Goal: Task Accomplishment & Management: Use online tool/utility

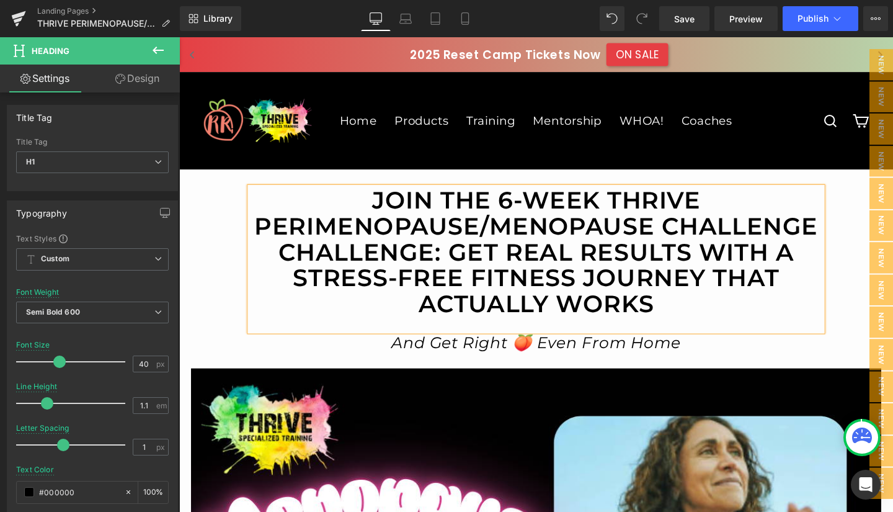
click at [686, 16] on span "Save" at bounding box center [684, 18] width 20 height 13
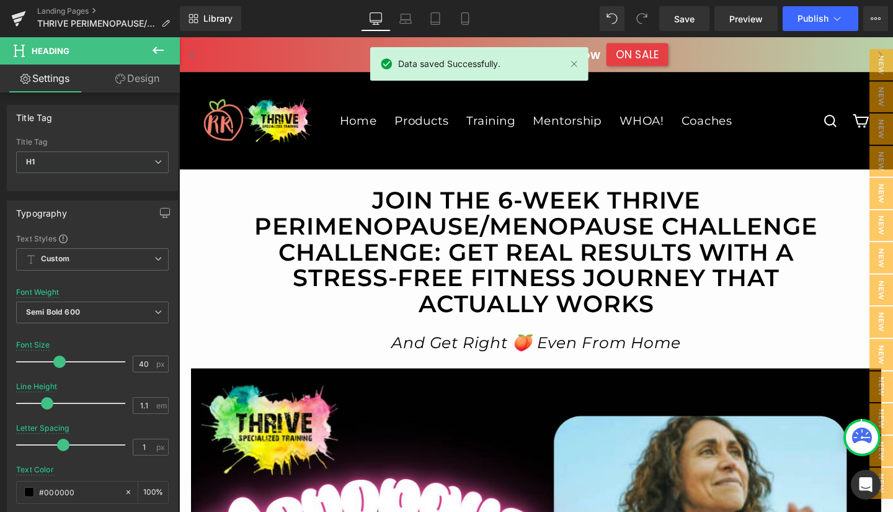
click at [752, 17] on span "Preview" at bounding box center [747, 18] width 34 height 13
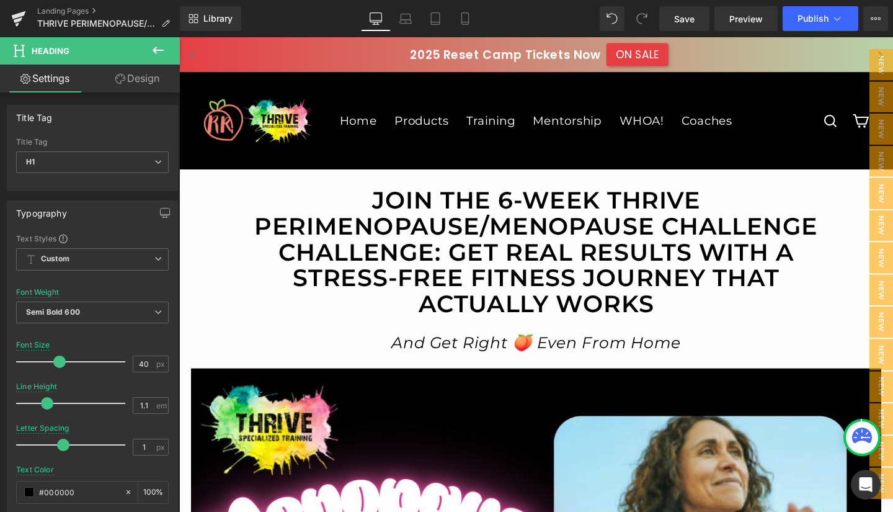
click at [749, 17] on span "Preview" at bounding box center [747, 18] width 34 height 13
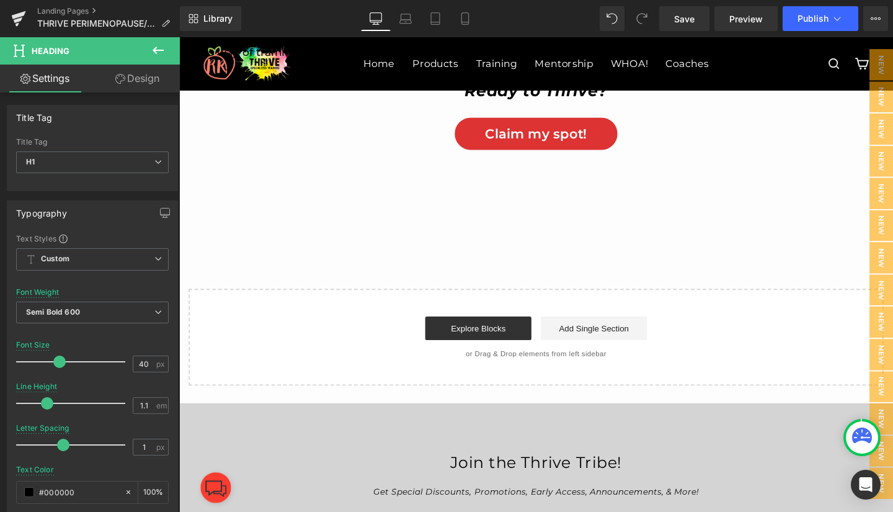
scroll to position [9883, 0]
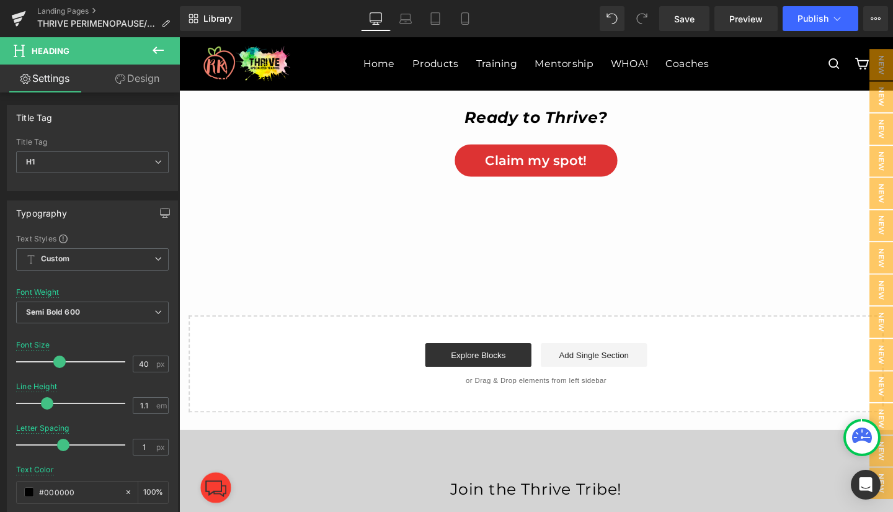
click at [154, 48] on icon at bounding box center [158, 50] width 11 height 7
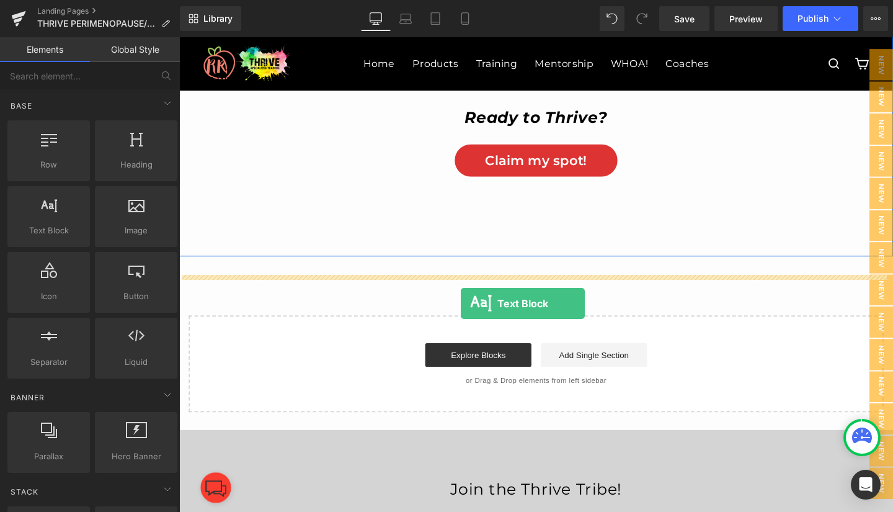
drag, startPoint x: 243, startPoint y: 252, endPoint x: 475, endPoint y: 316, distance: 241.4
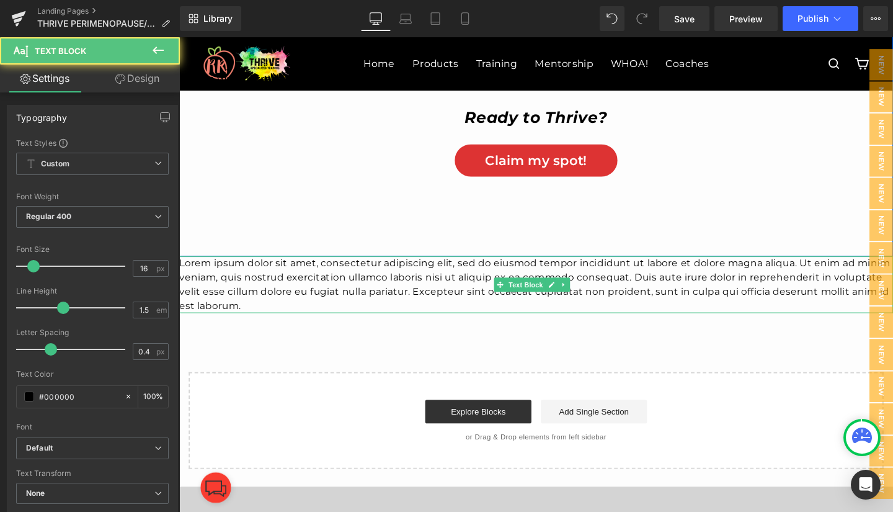
scroll to position [9837, 0]
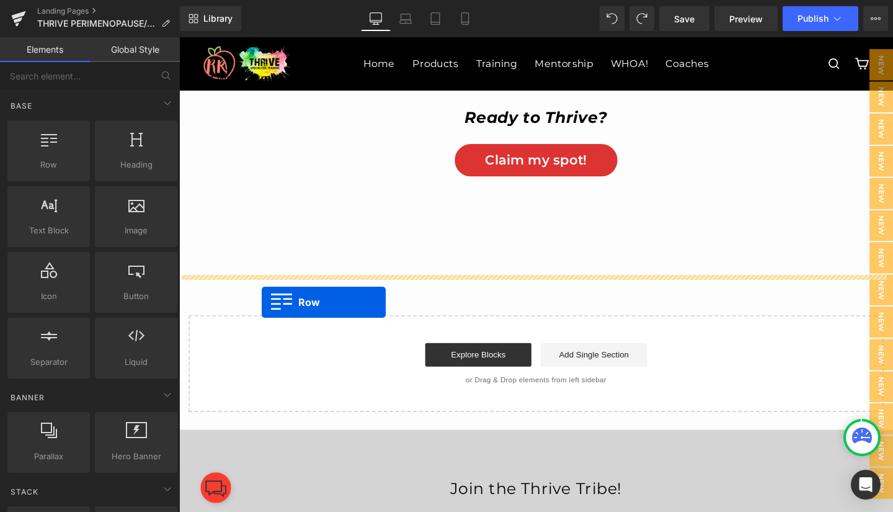
drag, startPoint x: 228, startPoint y: 187, endPoint x: 266, endPoint y: 316, distance: 134.7
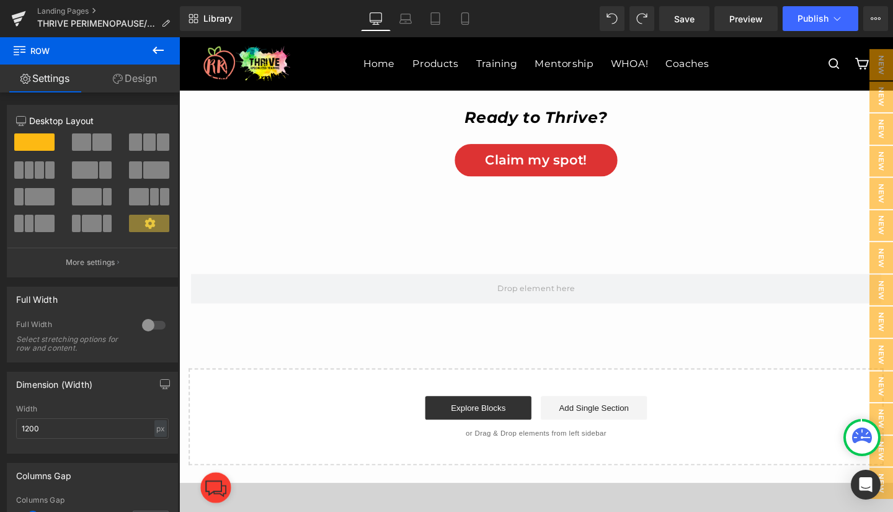
click at [156, 45] on icon at bounding box center [158, 50] width 15 height 15
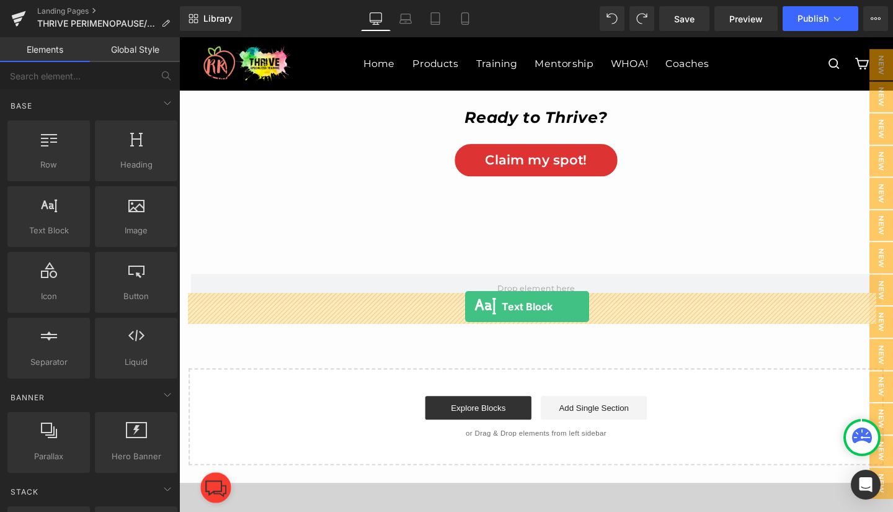
drag, startPoint x: 222, startPoint y: 262, endPoint x: 480, endPoint y: 320, distance: 264.5
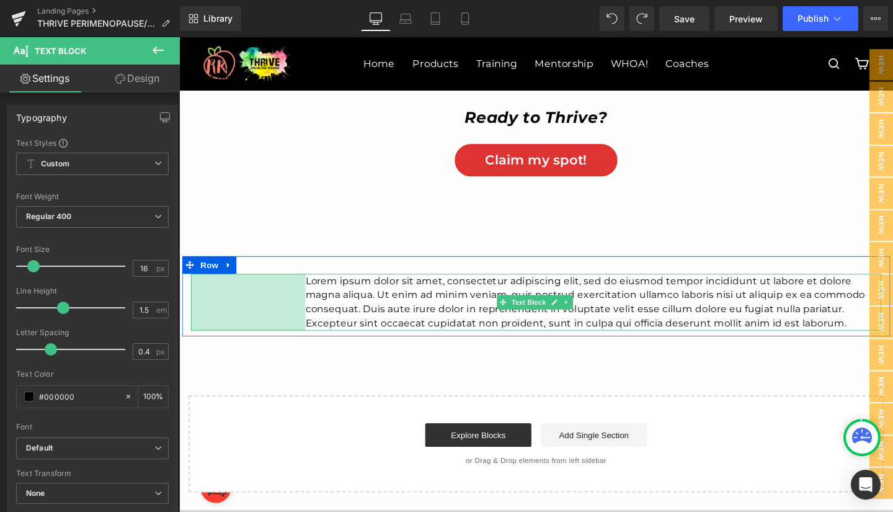
drag, startPoint x: 189, startPoint y: 331, endPoint x: 309, endPoint y: 333, distance: 120.4
click at [309, 333] on div "Lorem ipsum dolor sit amet, consectetur adipiscing elit, sed do eiusmod tempor …" at bounding box center [555, 316] width 726 height 60
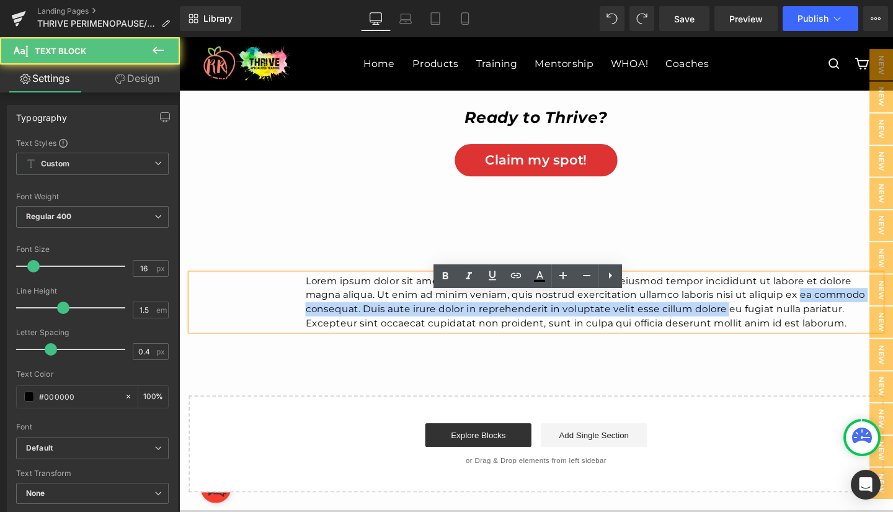
drag, startPoint x: 831, startPoint y: 332, endPoint x: 753, endPoint y: 344, distance: 79.8
click at [753, 344] on p "Lorem ipsum dolor sit amet, consectetur adipiscing elit, sed do eiusmod tempor …" at bounding box center [615, 316] width 606 height 60
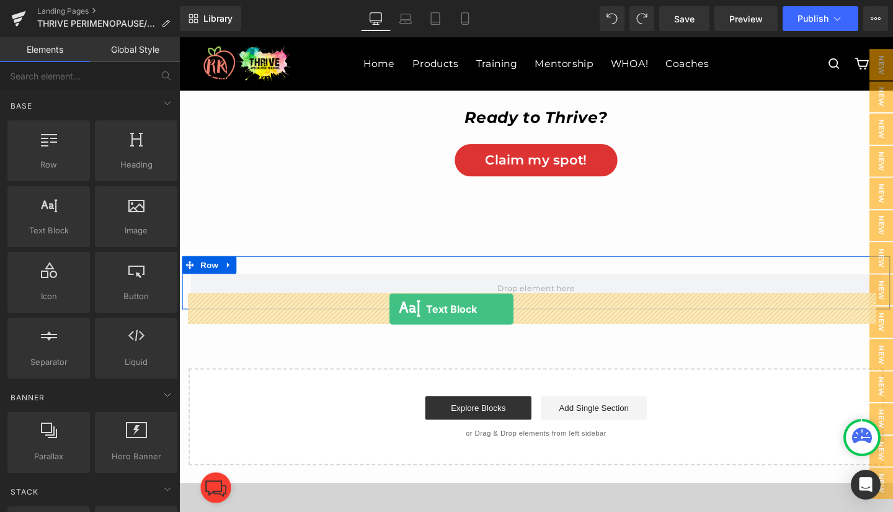
drag, startPoint x: 227, startPoint y: 254, endPoint x: 400, endPoint y: 323, distance: 186.3
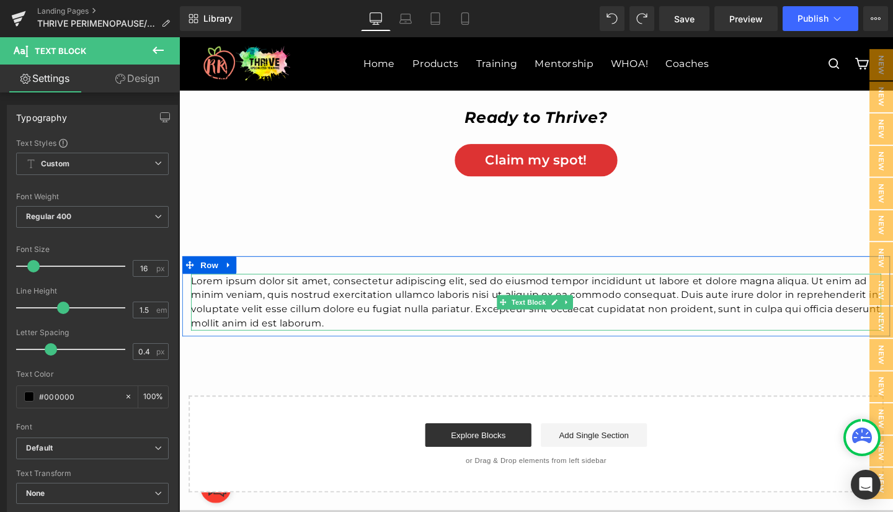
click at [516, 319] on icon at bounding box center [519, 315] width 7 height 7
click at [669, 331] on p "Lorem ipsum dolor sit amet, consectetur adipiscing elit, sed do eiusmod tempor …" at bounding box center [555, 316] width 726 height 60
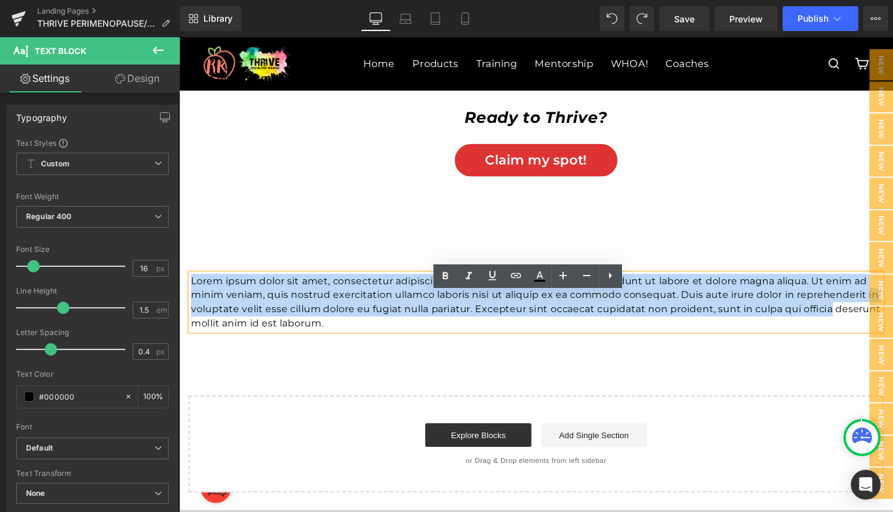
drag, startPoint x: 862, startPoint y: 343, endPoint x: 189, endPoint y: 314, distance: 673.8
click at [192, 314] on p "Lorem ipsum dolor sit amet, consectetur adipiscing elit, sed do eiusmod tempor …" at bounding box center [555, 316] width 726 height 60
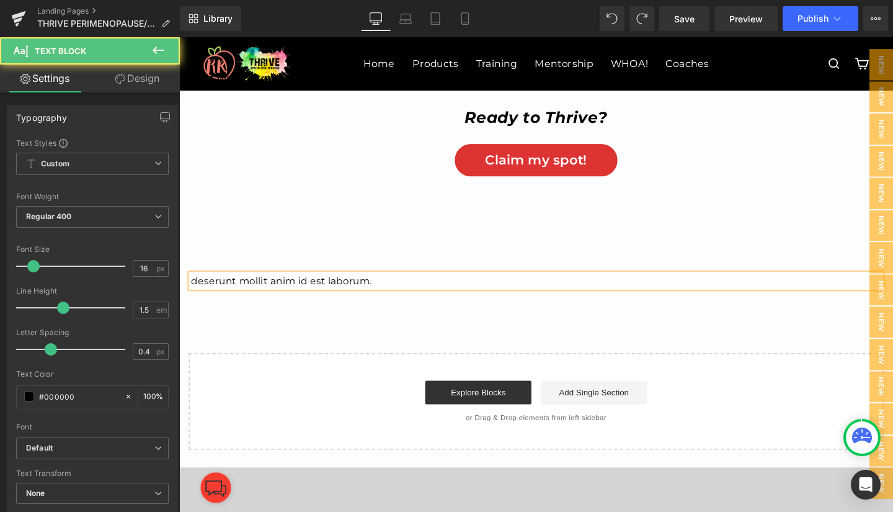
drag, startPoint x: 398, startPoint y: 310, endPoint x: 179, endPoint y: 312, distance: 218.4
click at [182, 301] on div "deserunt mollit anim id est laborum. Text Block" at bounding box center [554, 293] width 744 height 15
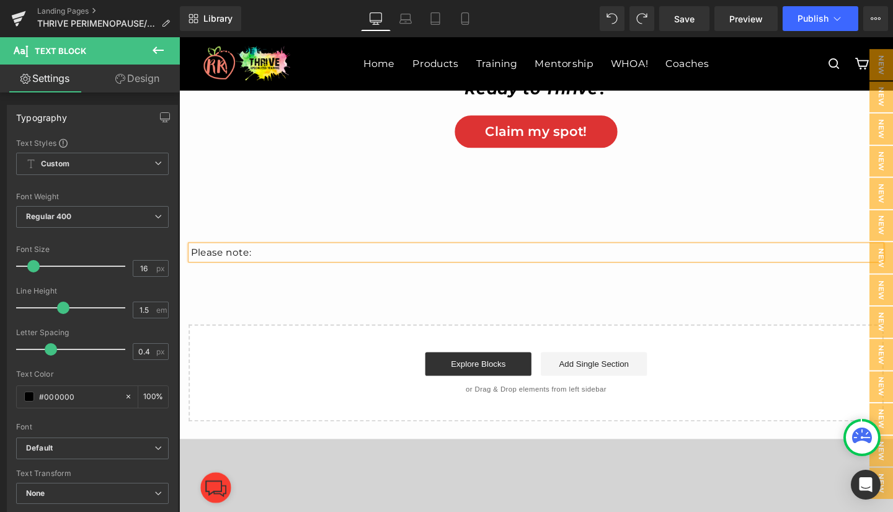
scroll to position [9866, 0]
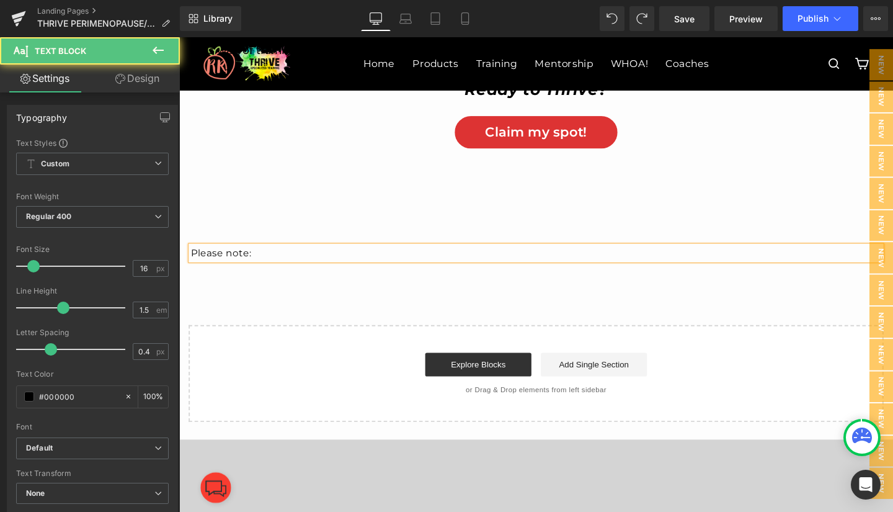
drag, startPoint x: 277, startPoint y: 286, endPoint x: 199, endPoint y: 289, distance: 78.2
click at [199, 272] on p "Please note:" at bounding box center [555, 264] width 726 height 15
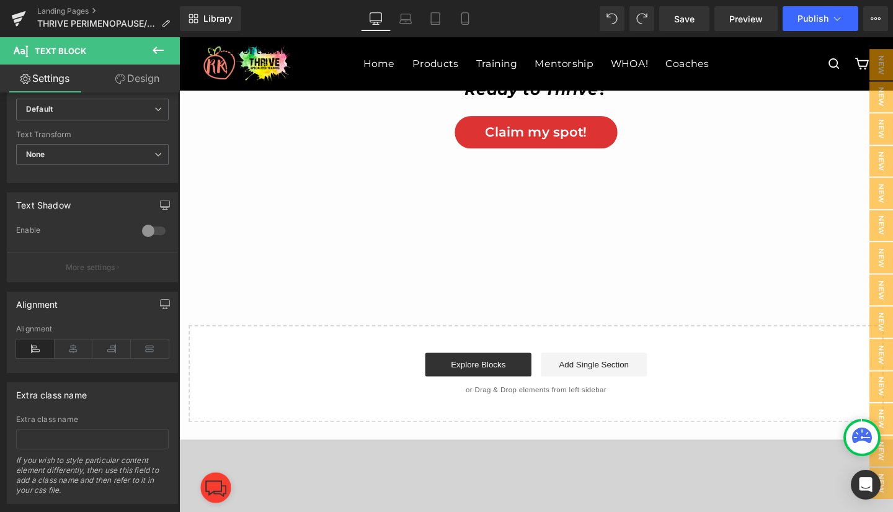
scroll to position [340, 0]
click at [69, 350] on icon at bounding box center [74, 347] width 38 height 19
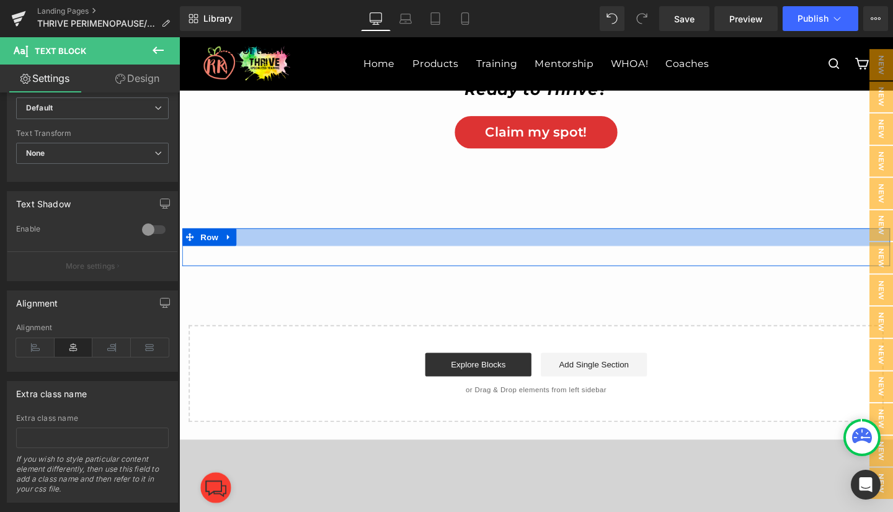
click at [481, 257] on div at bounding box center [554, 247] width 744 height 19
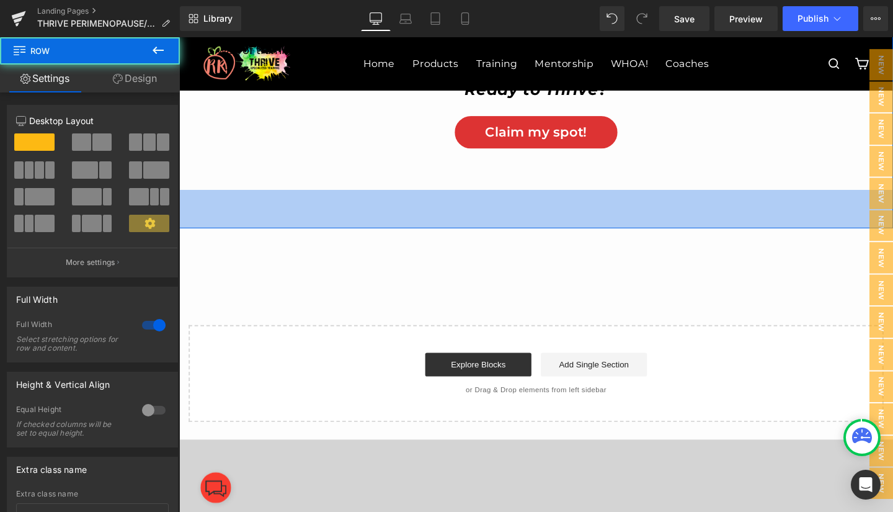
click at [416, 232] on div "65px" at bounding box center [554, 218] width 751 height 40
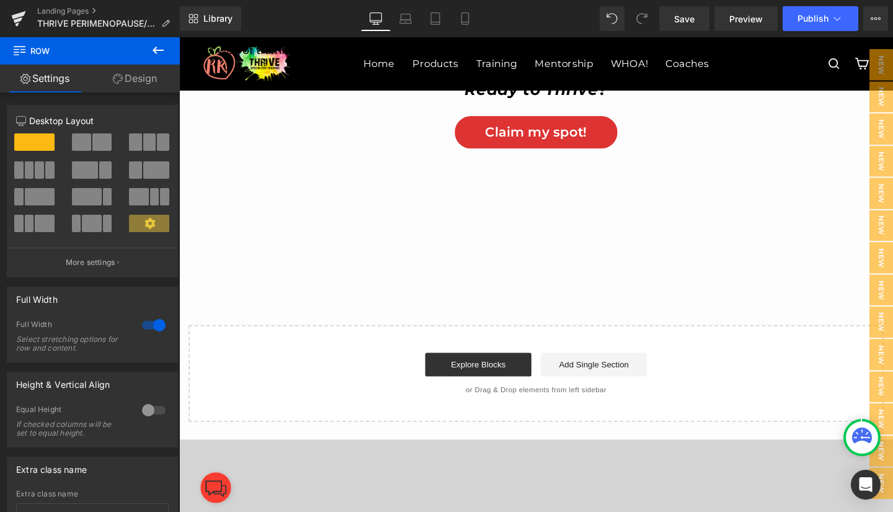
click at [157, 49] on icon at bounding box center [158, 50] width 15 height 15
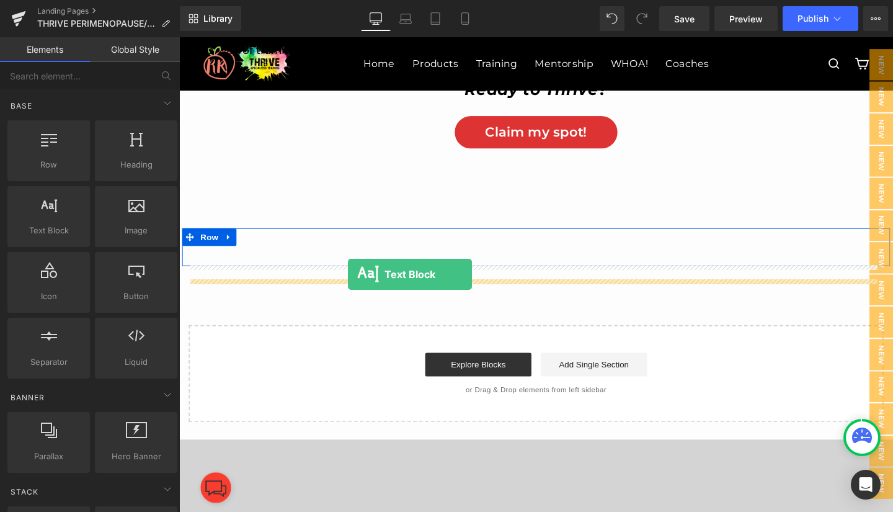
drag, startPoint x: 220, startPoint y: 252, endPoint x: 357, endPoint y: 286, distance: 140.7
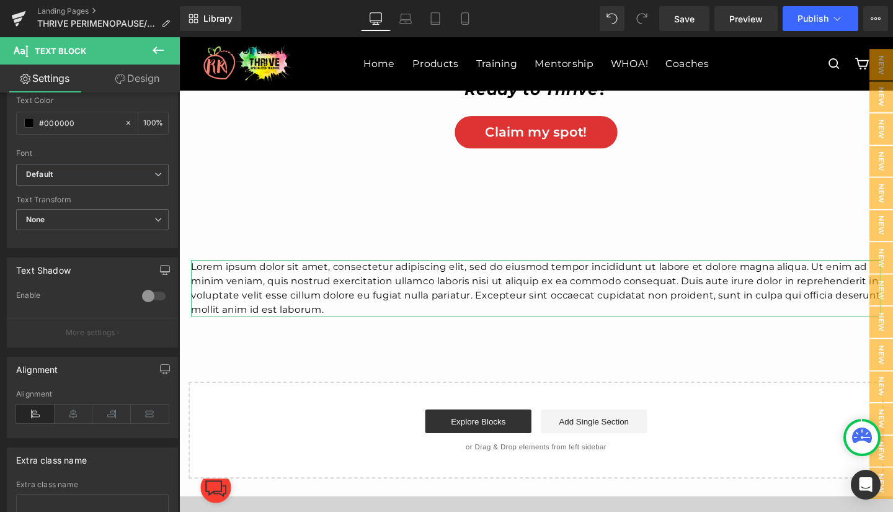
scroll to position [275, 0]
click at [71, 408] on icon at bounding box center [74, 412] width 38 height 19
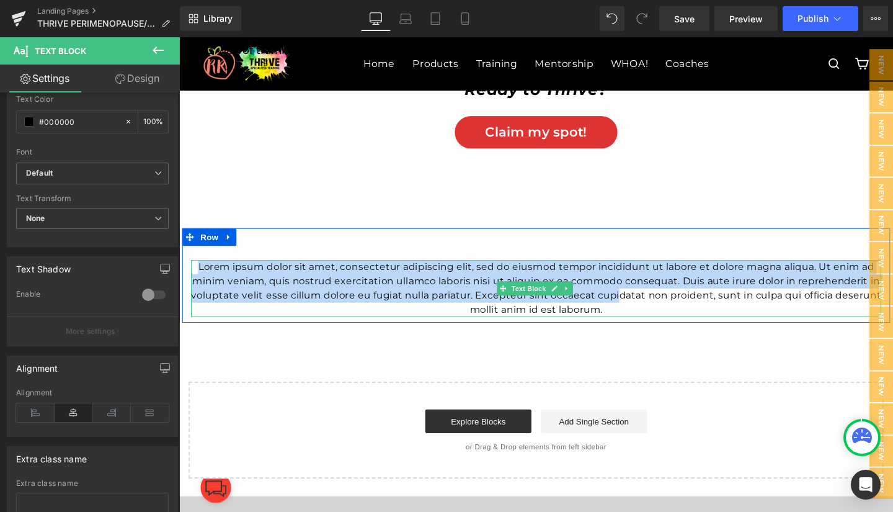
drag, startPoint x: 660, startPoint y: 334, endPoint x: 193, endPoint y: 300, distance: 468.4
click at [193, 300] on p "Lorem ipsum dolor sit amet, consectetur adipiscing elit, sed do eiusmod tempor …" at bounding box center [555, 302] width 726 height 60
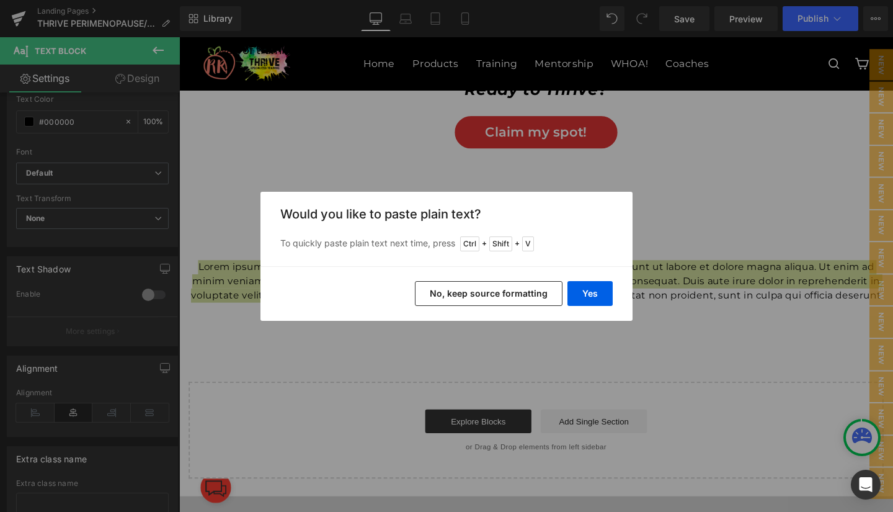
click at [520, 296] on button "No, keep source formatting" at bounding box center [489, 293] width 148 height 25
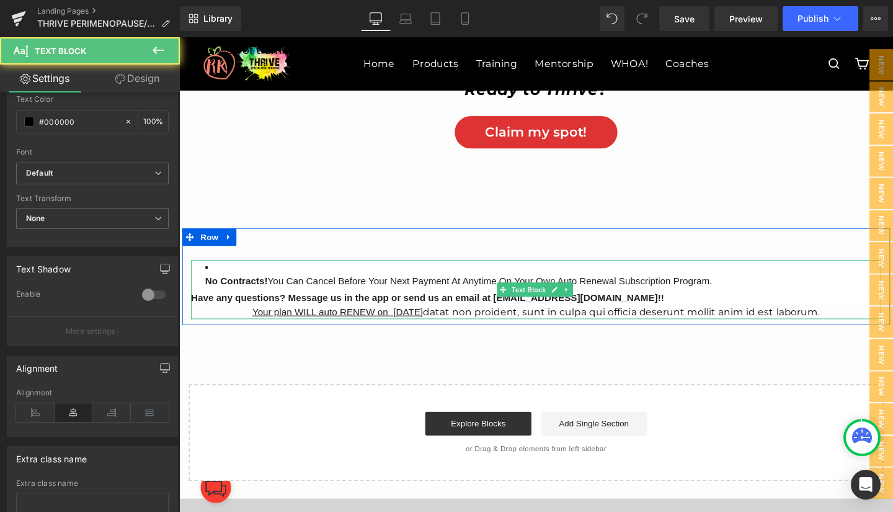
click at [637, 319] on div "Have any questions? Message us in the app or send us an email at [EMAIL_ADDRESS…" at bounding box center [555, 311] width 726 height 15
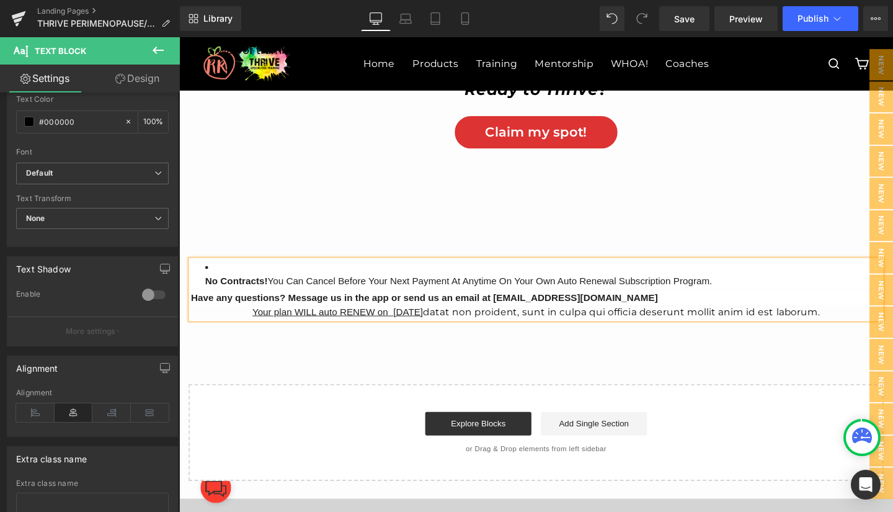
click at [192, 316] on span "Have any questions? Message us in the app or send us an email at [EMAIL_ADDRESS…" at bounding box center [437, 311] width 491 height 11
click at [211, 296] on li "No Contracts! You Can Cancel Before Your Next Payment At Anytime On Your Own Au…" at bounding box center [562, 287] width 711 height 30
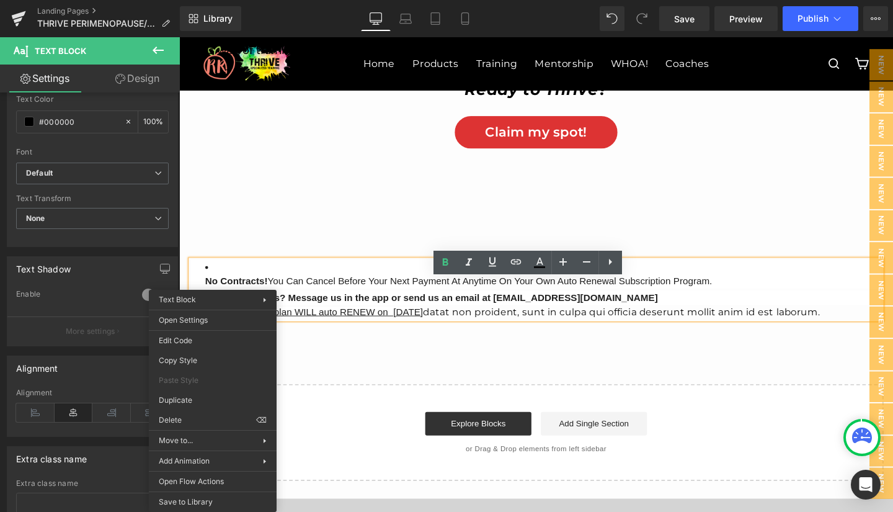
click at [228, 298] on li "No Contracts! You Can Cancel Before Your Next Payment At Anytime On Your Own Au…" at bounding box center [562, 287] width 711 height 30
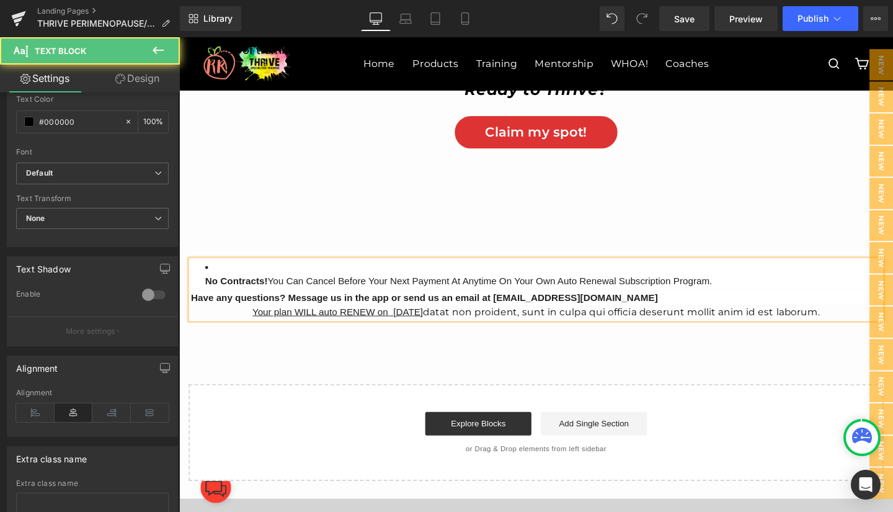
drag, startPoint x: 197, startPoint y: 301, endPoint x: 223, endPoint y: 300, distance: 25.4
click at [223, 300] on ul "No Contracts! You Can Cancel Before Your Next Payment At Anytime On Your Own Au…" at bounding box center [555, 287] width 726 height 30
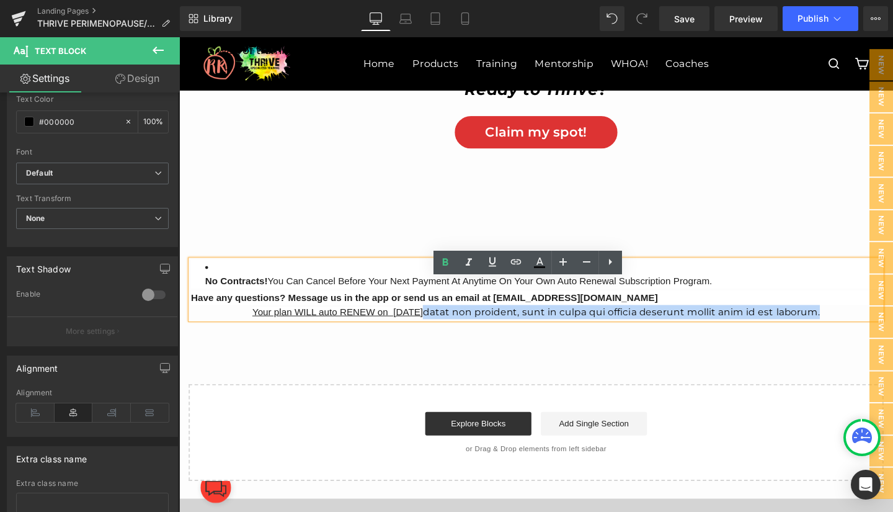
drag, startPoint x: 864, startPoint y: 351, endPoint x: 437, endPoint y: 346, distance: 426.9
click at [437, 334] on p "Your plan WILL auto RENEW on [DATE] datat non proident, sunt in culpa qui offic…" at bounding box center [555, 326] width 726 height 15
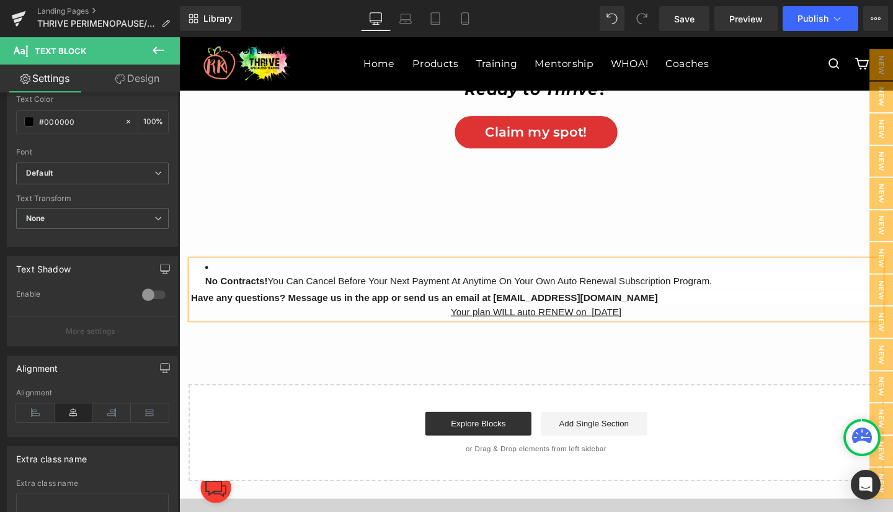
drag, startPoint x: 522, startPoint y: 324, endPoint x: 199, endPoint y: 312, distance: 322.8
click at [199, 312] on div "No Contracts! You Can Cancel Before Your Next Payment At Anytime On Your Own Au…" at bounding box center [555, 303] width 726 height 62
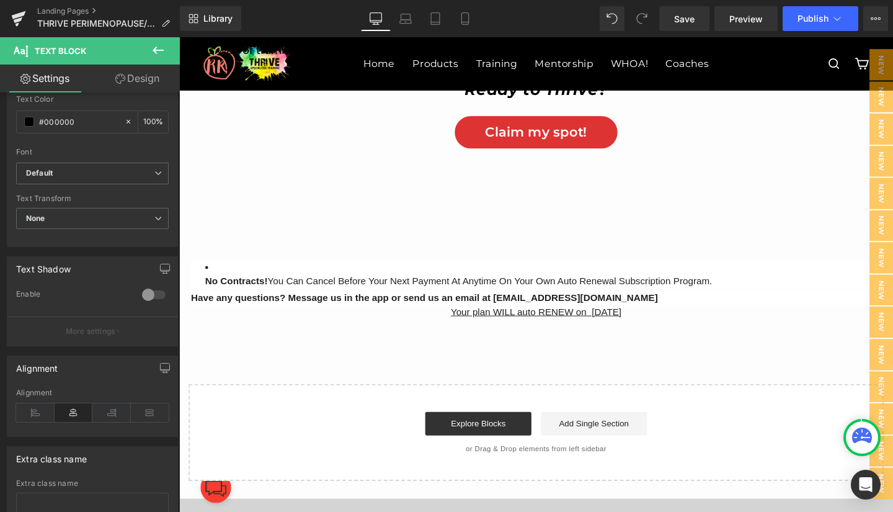
click at [141, 411] on icon at bounding box center [150, 412] width 38 height 19
click at [29, 409] on icon at bounding box center [35, 412] width 38 height 19
click at [33, 409] on icon at bounding box center [35, 412] width 38 height 19
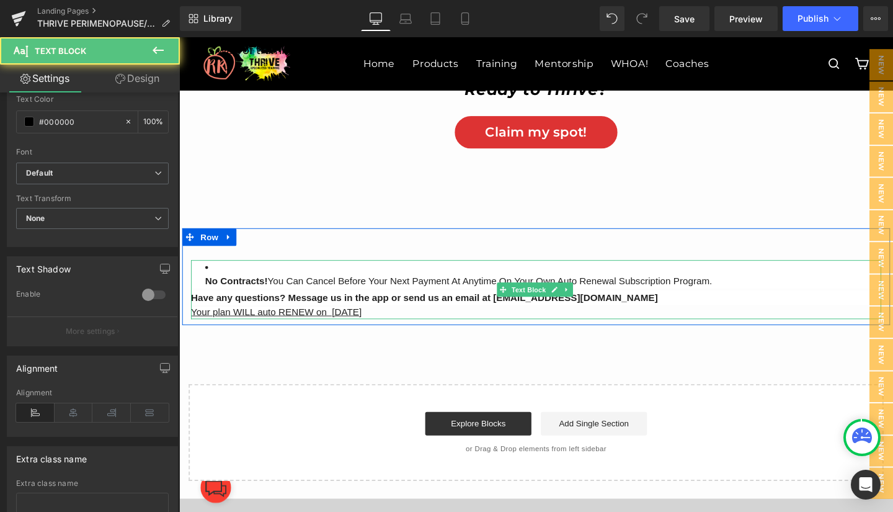
click at [202, 302] on ul "No Contracts! You Can Cancel Before Your Next Payment At Anytime On Your Own Au…" at bounding box center [555, 287] width 726 height 30
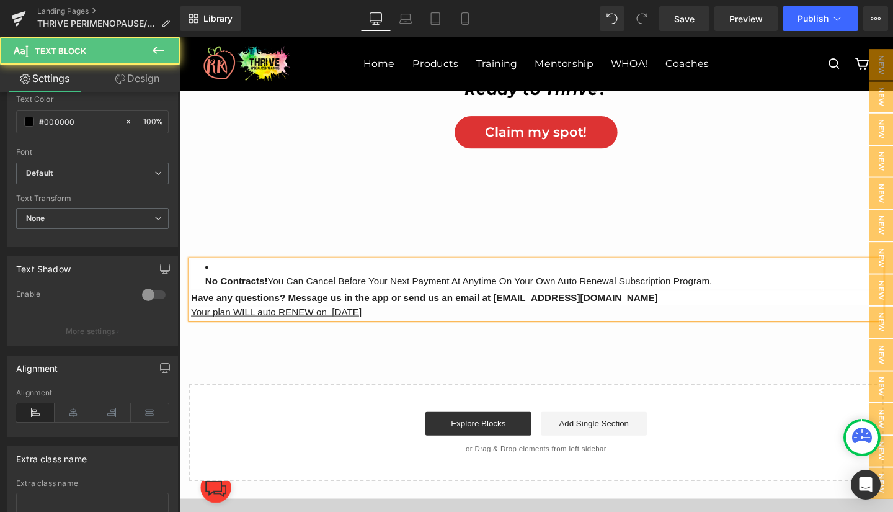
drag, startPoint x: 208, startPoint y: 297, endPoint x: 193, endPoint y: 297, distance: 15.5
click at [193, 297] on ul "No Contracts! You Can Cancel Before Your Next Payment At Anytime On Your Own Au…" at bounding box center [555, 287] width 726 height 30
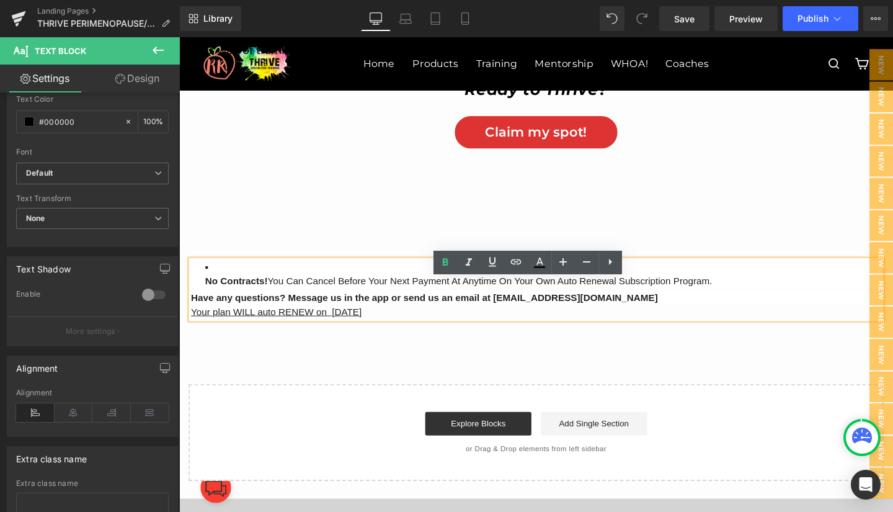
drag, startPoint x: 204, startPoint y: 311, endPoint x: 393, endPoint y: 353, distance: 193.3
click at [393, 334] on div "No Contracts! You Can Cancel Before Your Next Payment At Anytime On Your Own Au…" at bounding box center [555, 303] width 726 height 62
copy div "No Contracts! You Can Cancel Before Your Next Payment At Anytime On Your Own Au…"
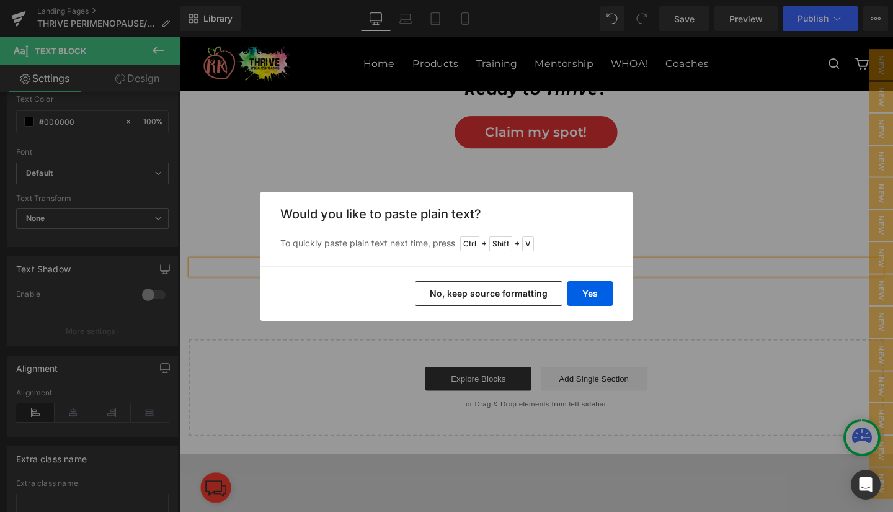
click at [599, 296] on button "Yes" at bounding box center [590, 293] width 45 height 25
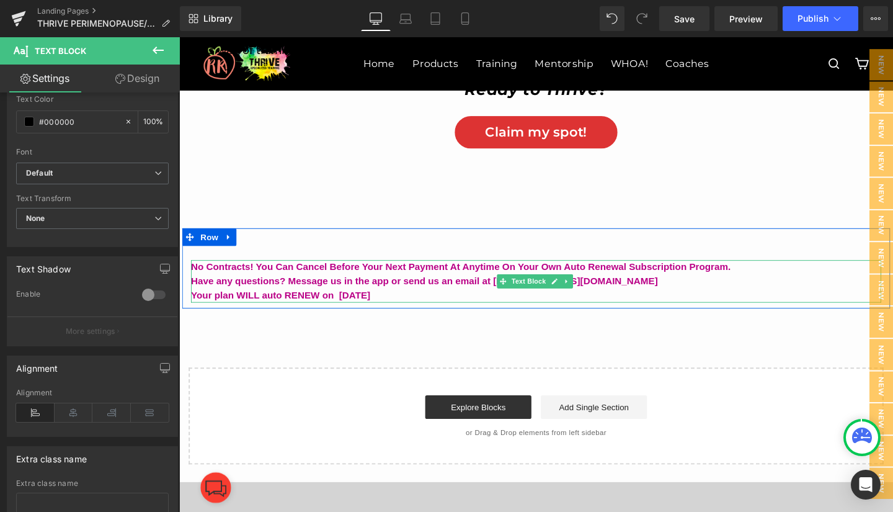
click at [199, 299] on b "Have any questions? Message us in the app or send us an email at [EMAIL_ADDRESS…" at bounding box center [437, 293] width 491 height 11
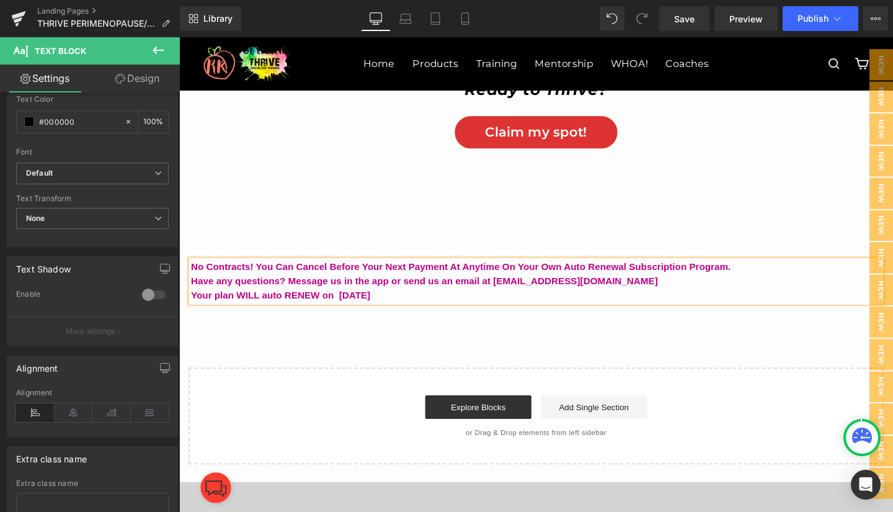
drag, startPoint x: 645, startPoint y: 308, endPoint x: 186, endPoint y: 308, distance: 459.7
click at [192, 308] on div "No Contracts! You Can Cancel Before Your Next Payment At Anytime On Your Own Au…" at bounding box center [555, 294] width 726 height 45
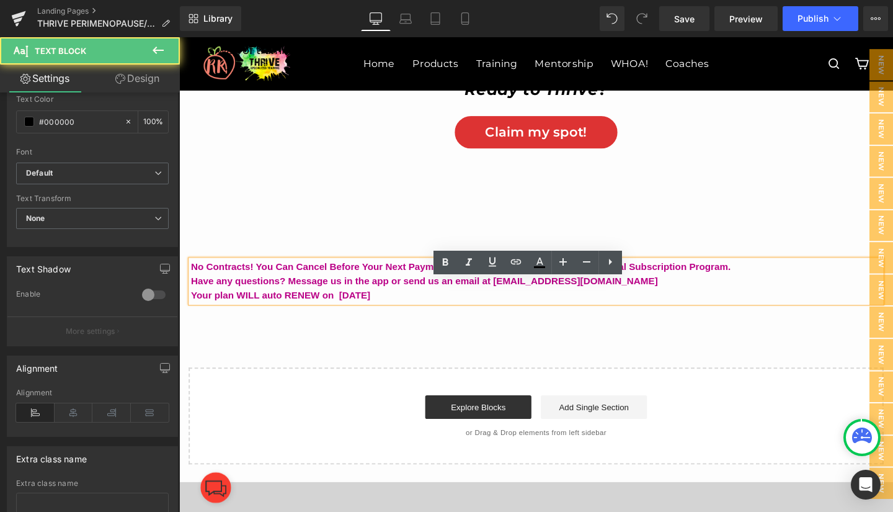
click at [709, 302] on div "Have any questions? Message us in the app or send us an email at [EMAIL_ADDRESS…" at bounding box center [555, 294] width 726 height 15
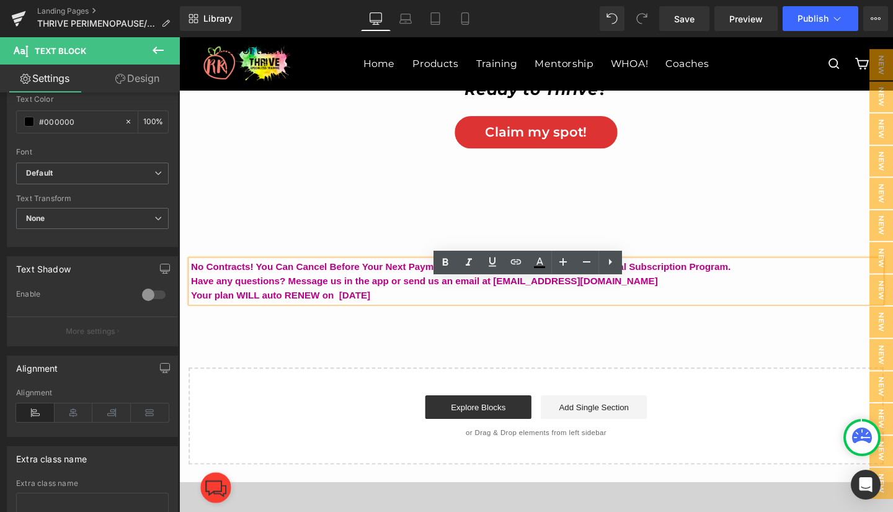
drag, startPoint x: 385, startPoint y: 331, endPoint x: 181, endPoint y: 299, distance: 206.6
click at [182, 299] on div "Text Block No Contracts! You Can Cancel Before Your Next Payment At Anytime On …" at bounding box center [554, 287] width 744 height 60
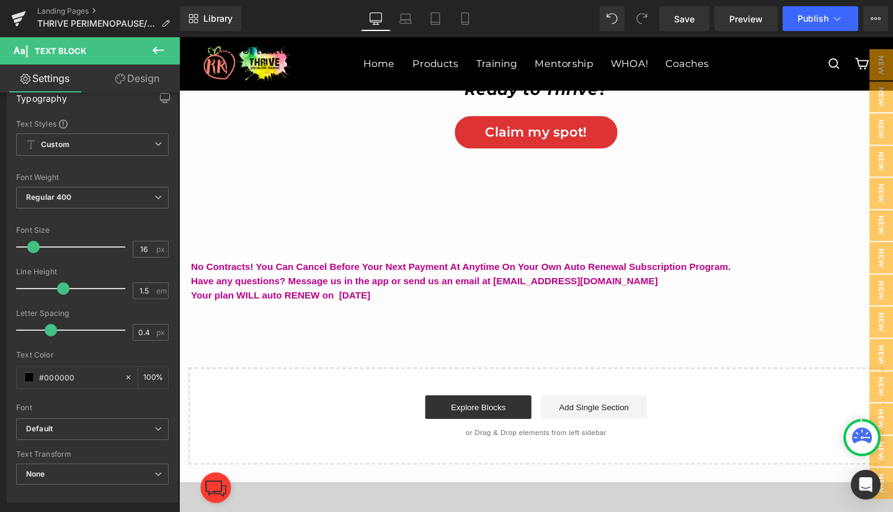
scroll to position [0, 0]
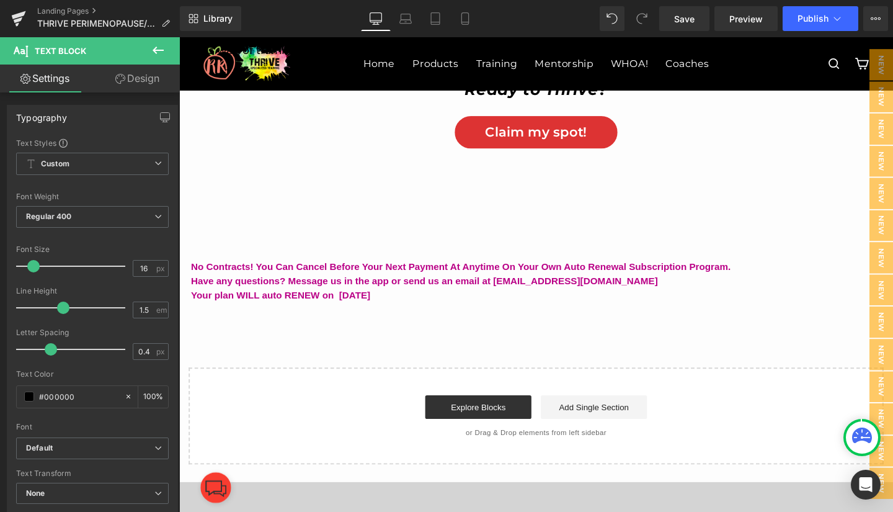
click at [28, 396] on span at bounding box center [29, 396] width 10 height 10
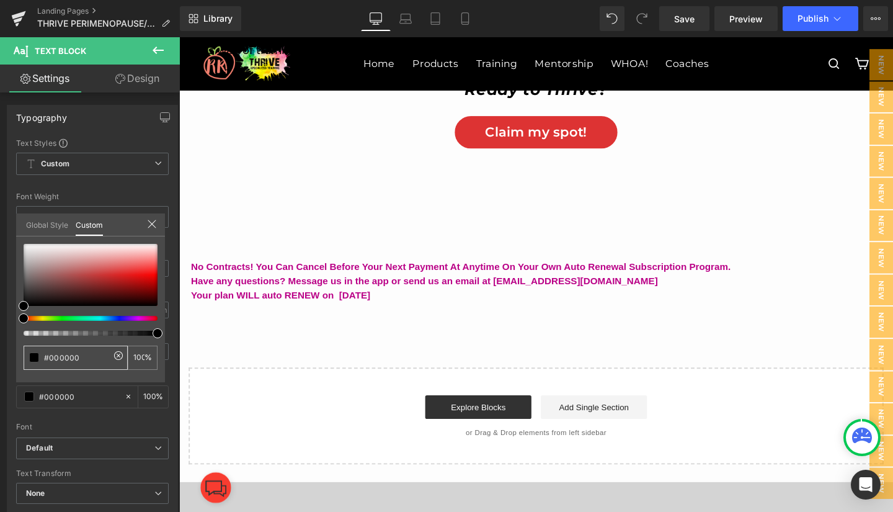
click at [31, 359] on span at bounding box center [34, 357] width 10 height 10
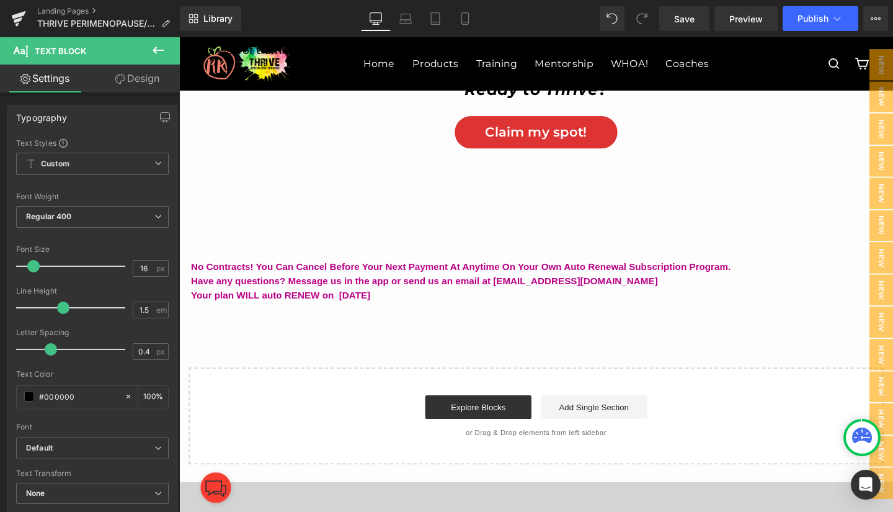
click at [680, 16] on span "Save" at bounding box center [684, 18] width 20 height 13
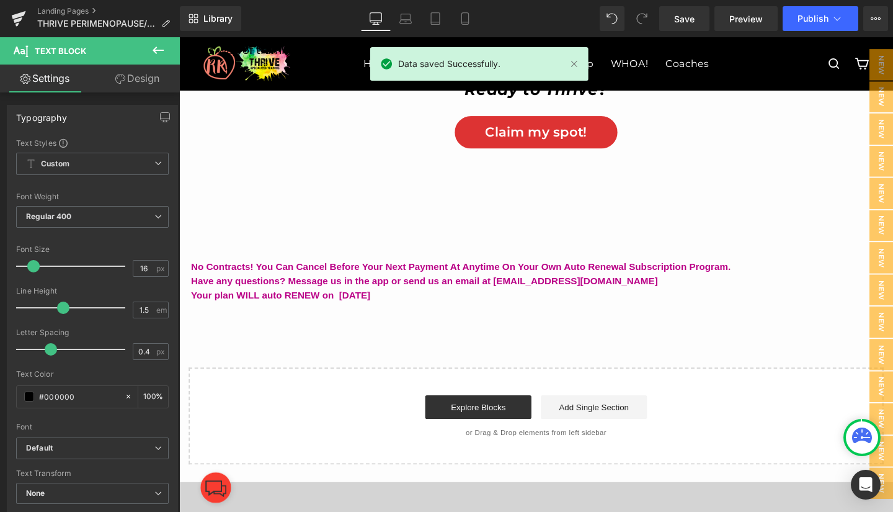
click at [741, 20] on span "Preview" at bounding box center [747, 18] width 34 height 13
